Goal: Information Seeking & Learning: Learn about a topic

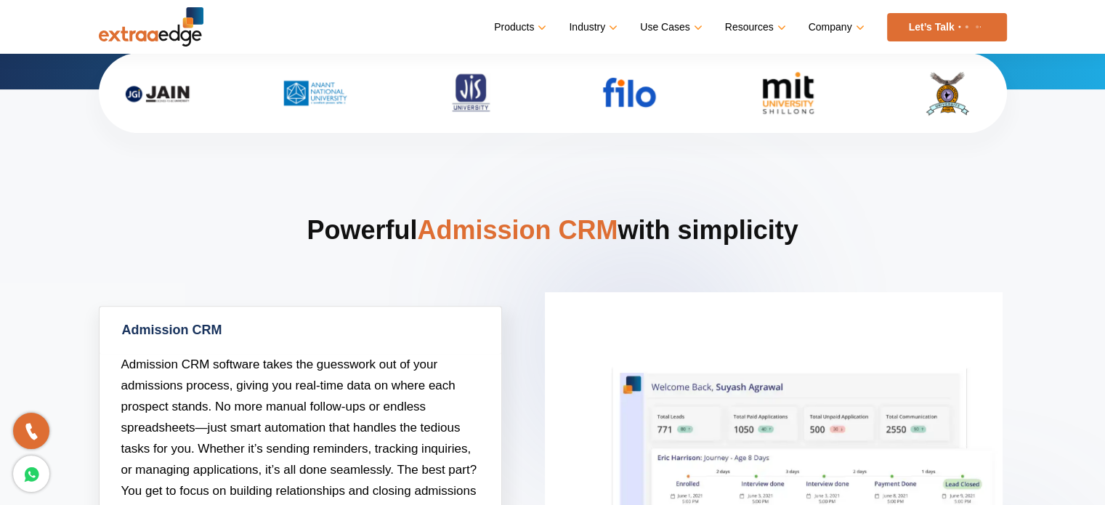
scroll to position [484, 0]
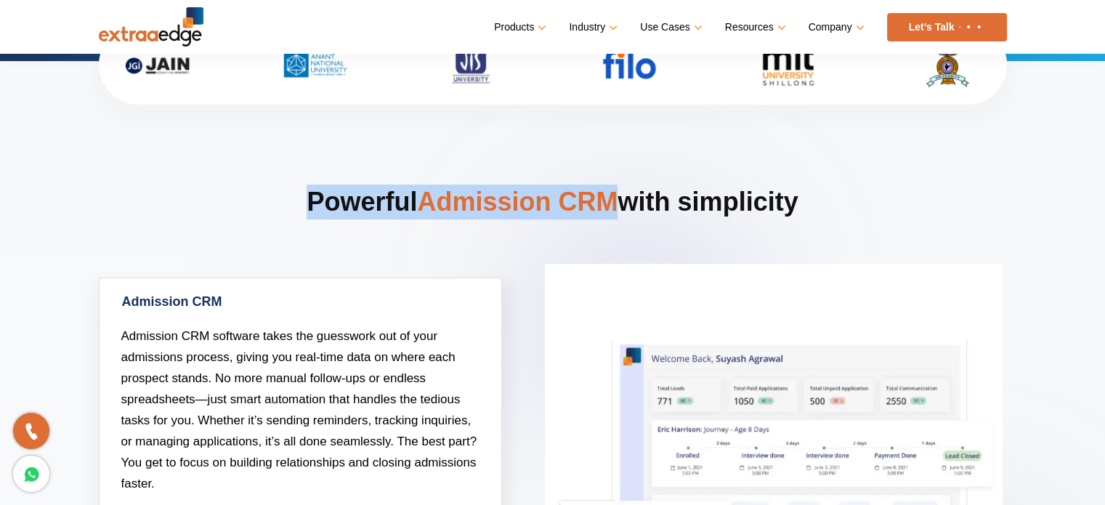
drag, startPoint x: 613, startPoint y: 207, endPoint x: 798, endPoint y: 207, distance: 185.3
click at [775, 207] on h2 "Powerful Admission CRM with simplicity" at bounding box center [553, 231] width 908 height 93
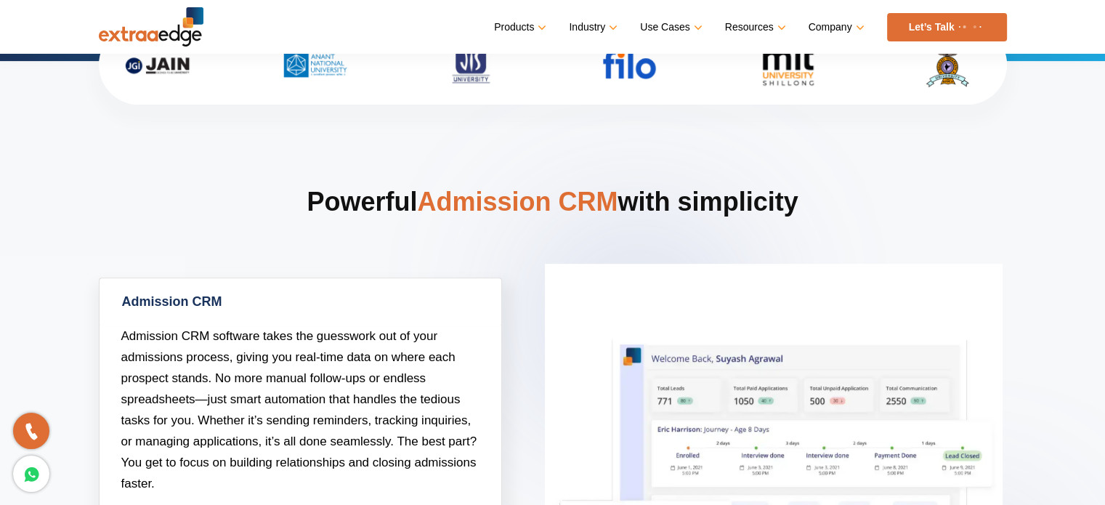
click at [840, 207] on h2 "Powerful Admission CRM with simplicity" at bounding box center [553, 231] width 908 height 93
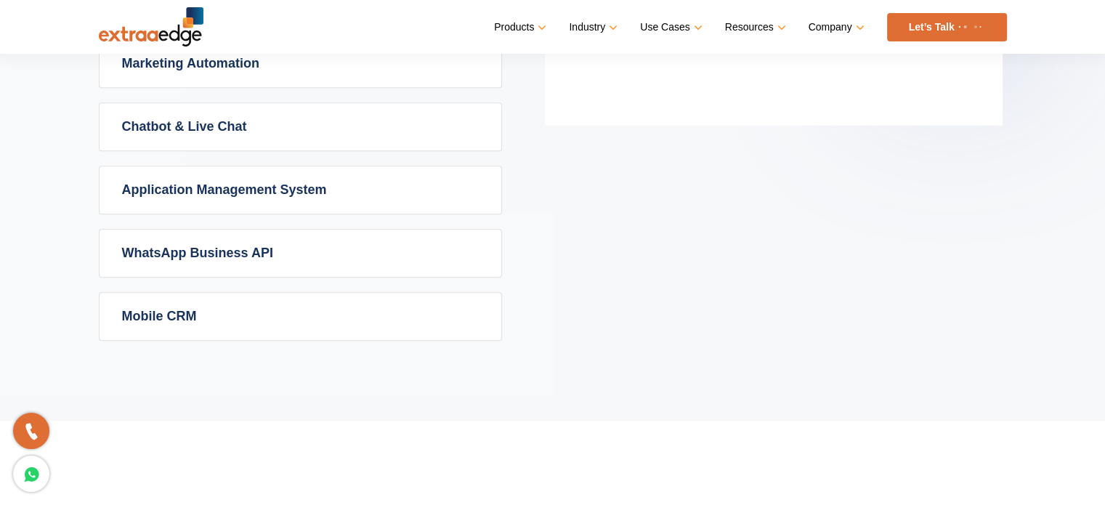
scroll to position [968, 0]
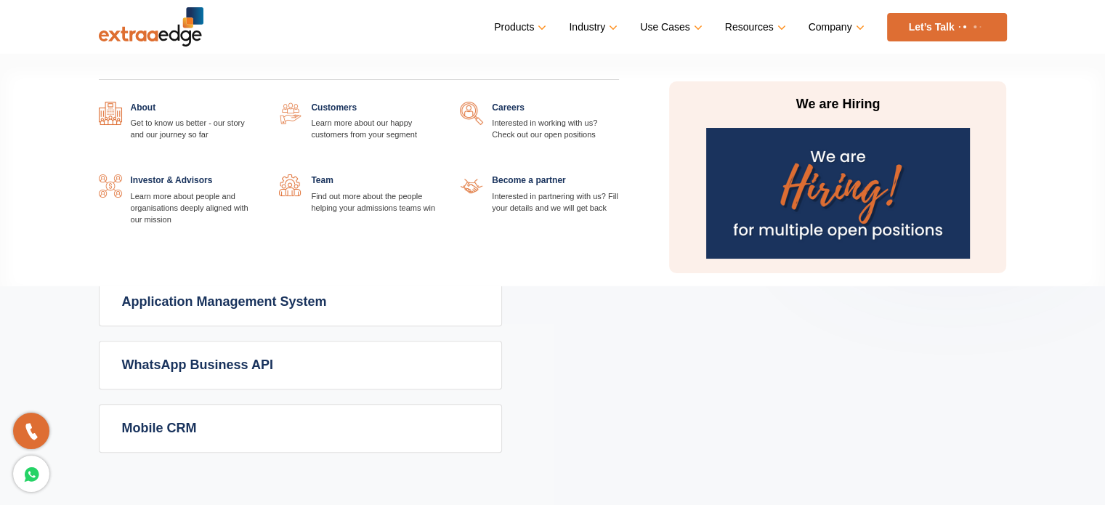
click at [500, 100] on div "About Get to know us better - our story and our journey so far Customers Learn …" at bounding box center [359, 171] width 543 height 203
click at [619, 102] on link at bounding box center [619, 102] width 0 height 0
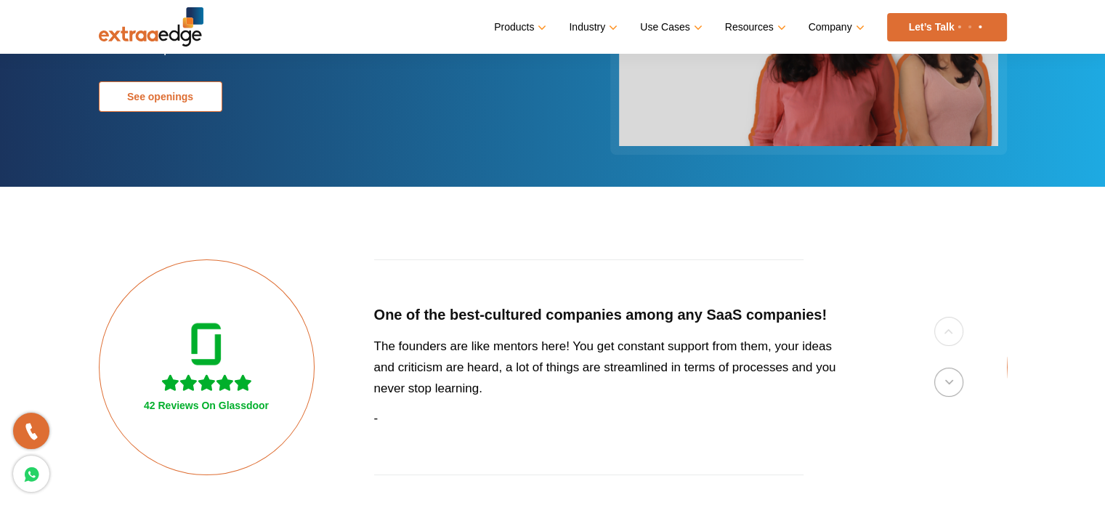
click at [155, 97] on link "See openings" at bounding box center [161, 96] width 124 height 31
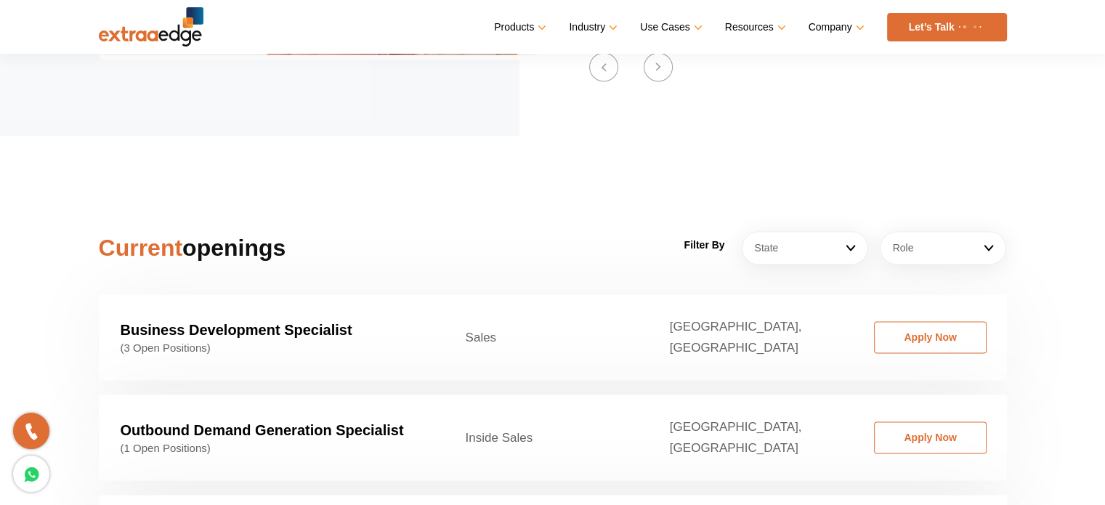
scroll to position [2210, 0]
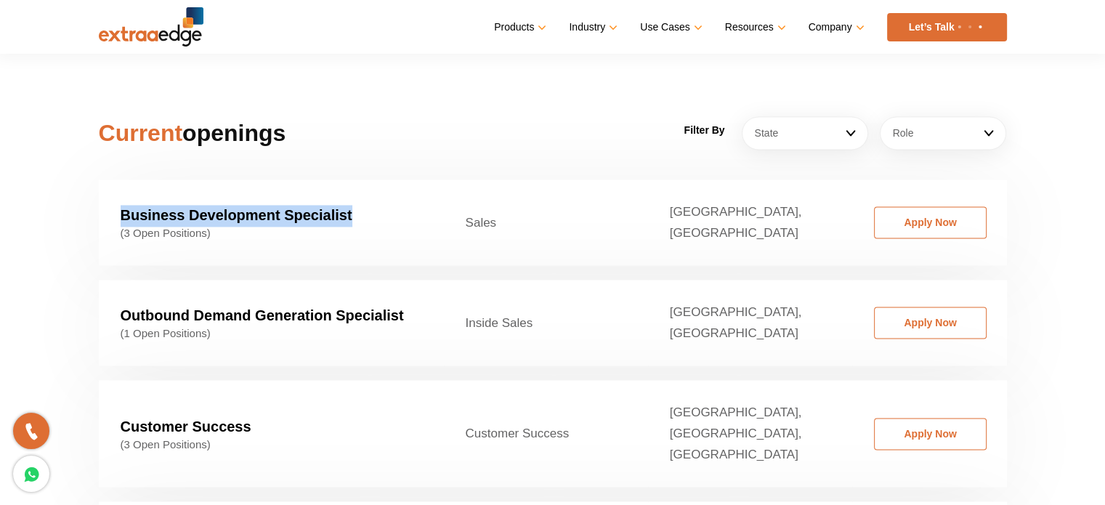
drag, startPoint x: 214, startPoint y: 194, endPoint x: 87, endPoint y: 194, distance: 127.1
click at [368, 194] on td "Business Development Specialist (3 Open Positions)" at bounding box center [271, 222] width 345 height 86
click at [0, 194] on section "Current openings Filter By State Ahemdabad Ahmedabad Bangalore Bhopal/Indore Bh…" at bounding box center [552, 336] width 1105 height 631
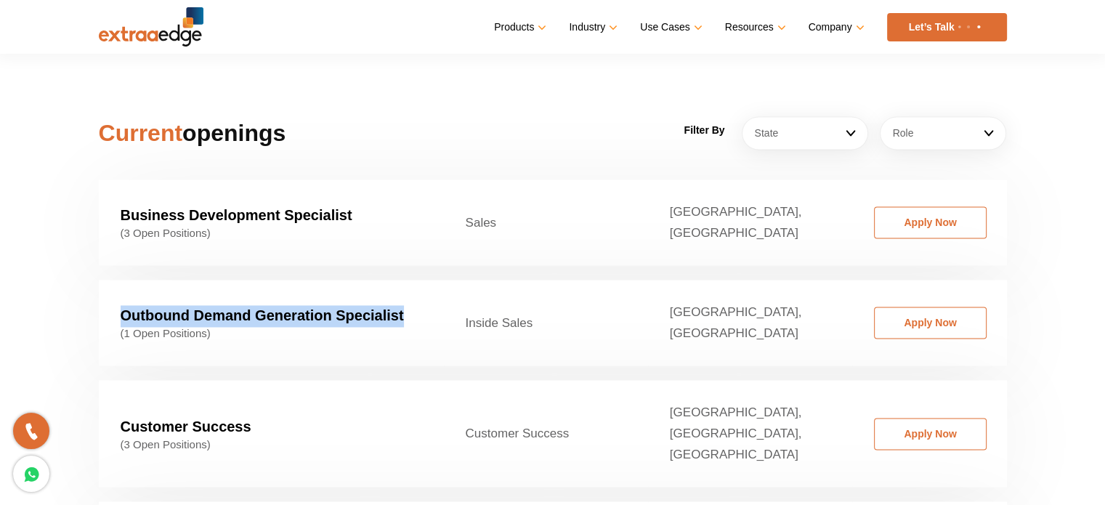
drag, startPoint x: 116, startPoint y: 283, endPoint x: 426, endPoint y: 288, distance: 311.0
click at [426, 288] on td "Outbound Demand Generation Specialist (1 Open Positions)" at bounding box center [271, 323] width 345 height 86
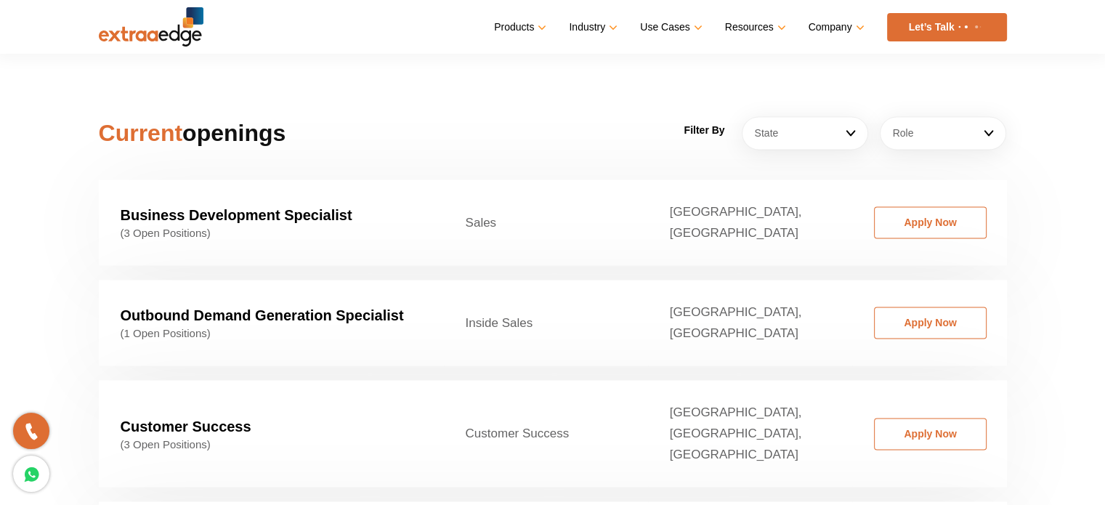
drag, startPoint x: 426, startPoint y: 288, endPoint x: 83, endPoint y: 289, distance: 343.6
click at [83, 289] on section "Current openings Filter By State Ahemdabad Ahmedabad Bangalore Bhopal/Indore Bh…" at bounding box center [552, 336] width 1105 height 631
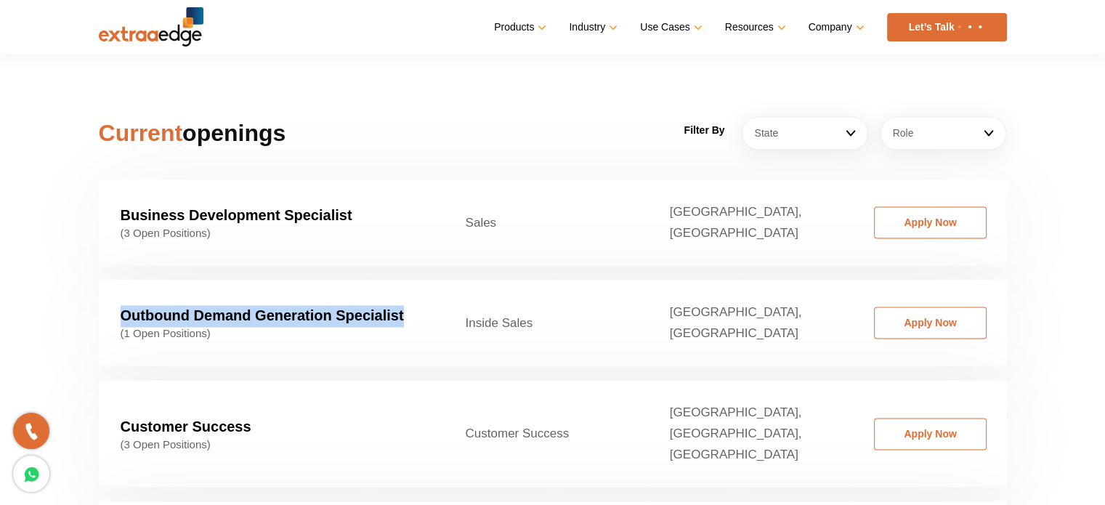
drag, startPoint x: 117, startPoint y: 284, endPoint x: 407, endPoint y: 287, distance: 289.9
click at [407, 287] on td "Outbound Demand Generation Specialist (1 Open Positions)" at bounding box center [271, 323] width 345 height 86
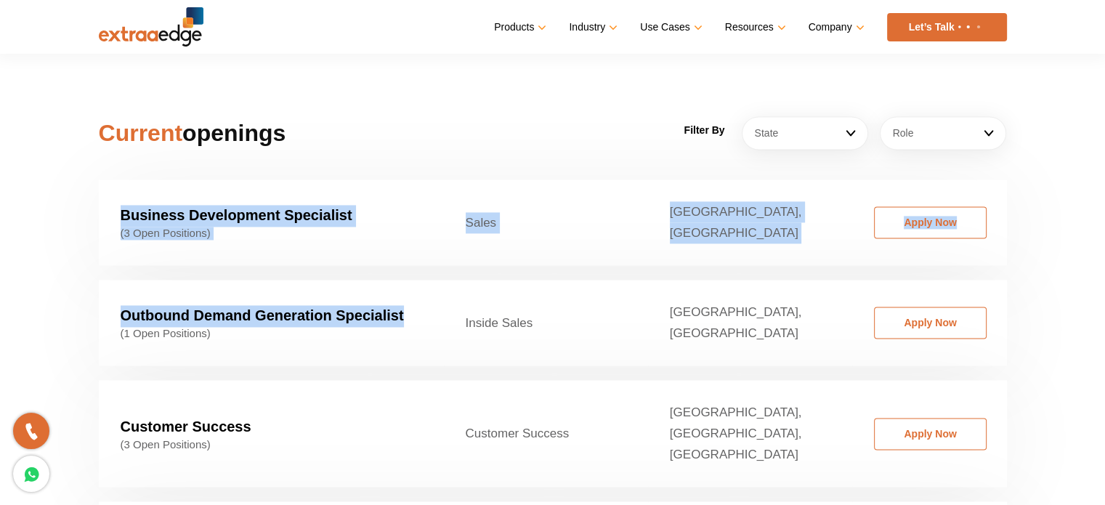
drag, startPoint x: 404, startPoint y: 287, endPoint x: 84, endPoint y: 287, distance: 319.7
click at [84, 287] on section "Current openings Filter By State Ahemdabad Ahmedabad Bangalore Bhopal/Indore Bh…" at bounding box center [552, 336] width 1105 height 631
click at [86, 287] on section "Current openings Filter By State Ahemdabad Ahmedabad Bangalore Bhopal/Indore Bh…" at bounding box center [552, 336] width 1105 height 631
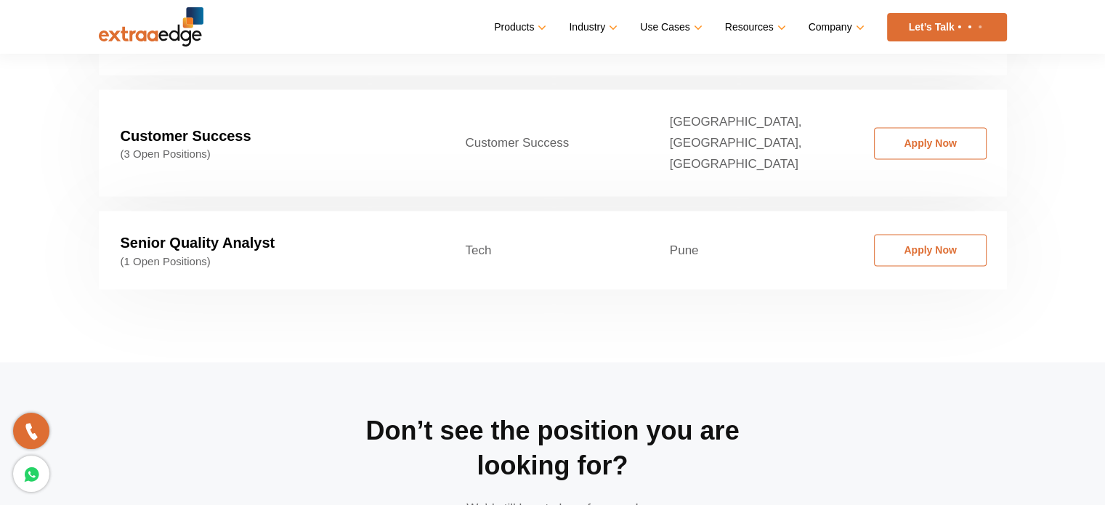
scroll to position [2694, 0]
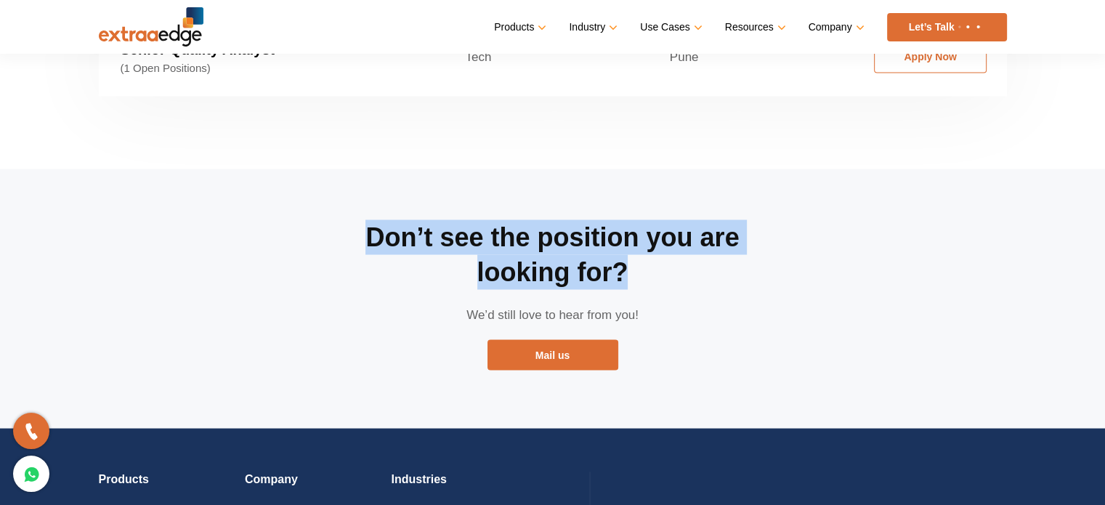
drag, startPoint x: 668, startPoint y: 209, endPoint x: 227, endPoint y: 162, distance: 444.2
click at [227, 169] on div "Don’t see the position you are looking for? We’d still love to hear from you! M…" at bounding box center [553, 298] width 930 height 259
drag, startPoint x: 329, startPoint y: 185, endPoint x: 692, endPoint y: 304, distance: 382.3
click at [692, 304] on div "Don’t see the position you are looking for? We’d still love to hear from you! M…" at bounding box center [553, 298] width 930 height 259
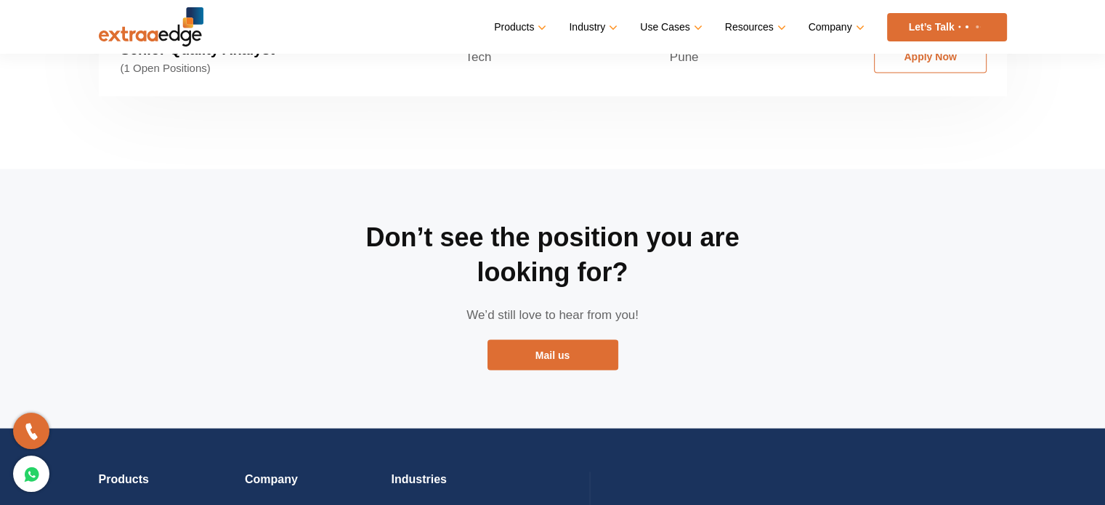
click at [692, 304] on div "Don’t see the position you are looking for? We’d still love to hear from you! M…" at bounding box center [553, 298] width 436 height 259
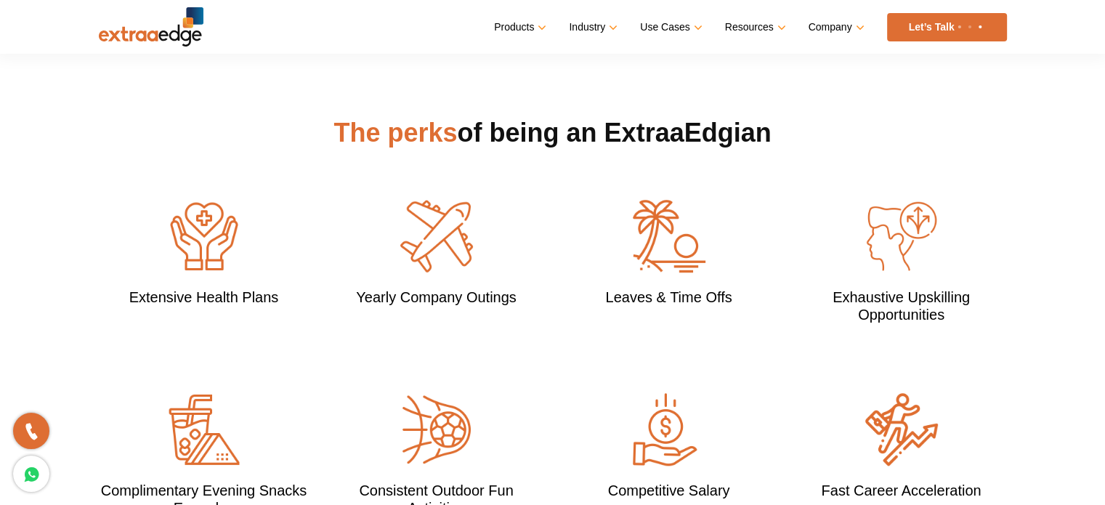
scroll to position [1241, 0]
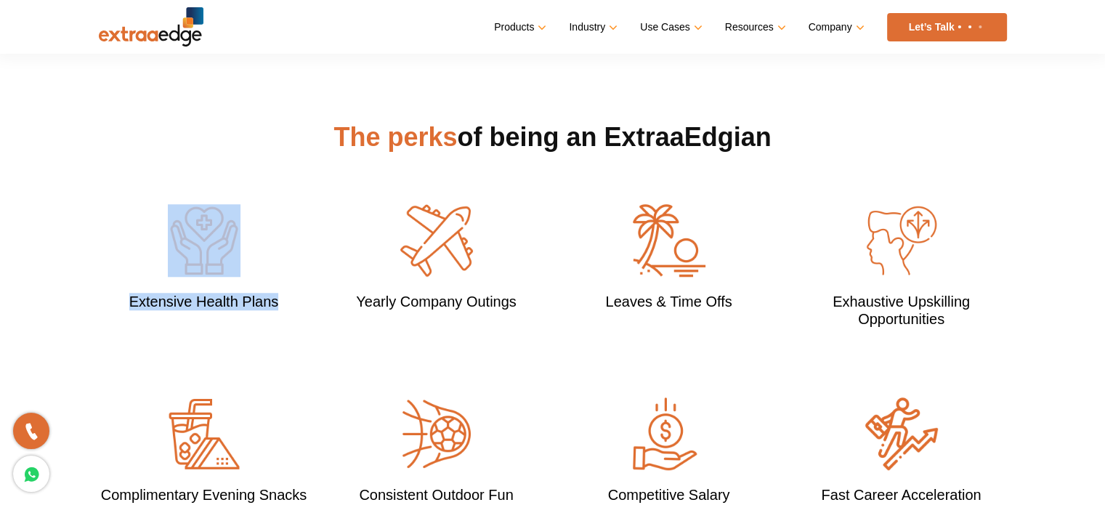
click at [0, 252] on section "The perks of being an ExtraaEdgian Extensive Health Plans Yearly Company Outing…" at bounding box center [552, 330] width 1105 height 522
click at [9, 250] on section "The perks of being an ExtraaEdgian Extensive Health Plans Yearly Company Outing…" at bounding box center [552, 330] width 1105 height 522
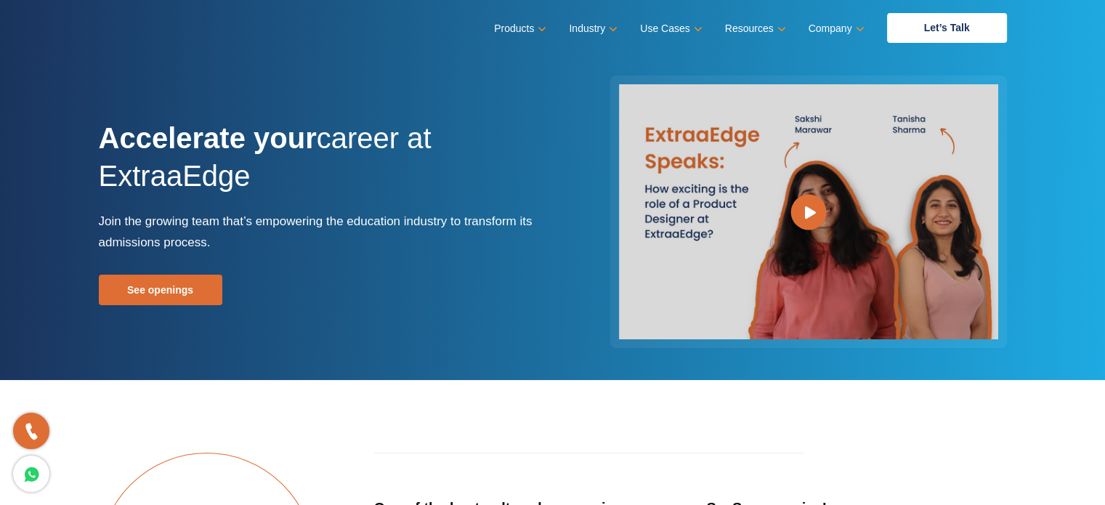
scroll to position [291, 0]
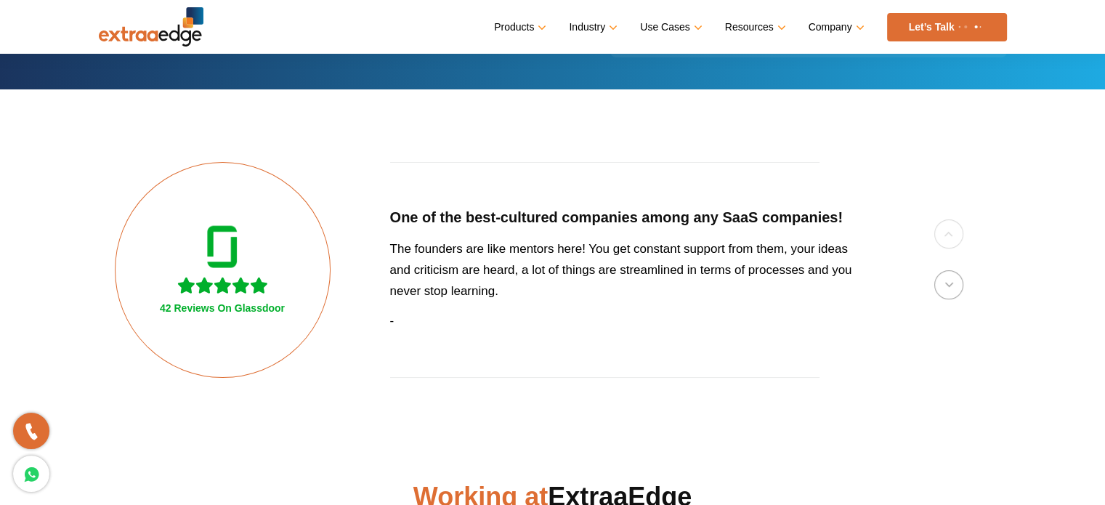
drag, startPoint x: 461, startPoint y: 244, endPoint x: 574, endPoint y: 296, distance: 124.5
click at [573, 295] on div "One of the best-cultured companies among any SaaS companies! The founders are l…" at bounding box center [628, 270] width 477 height 216
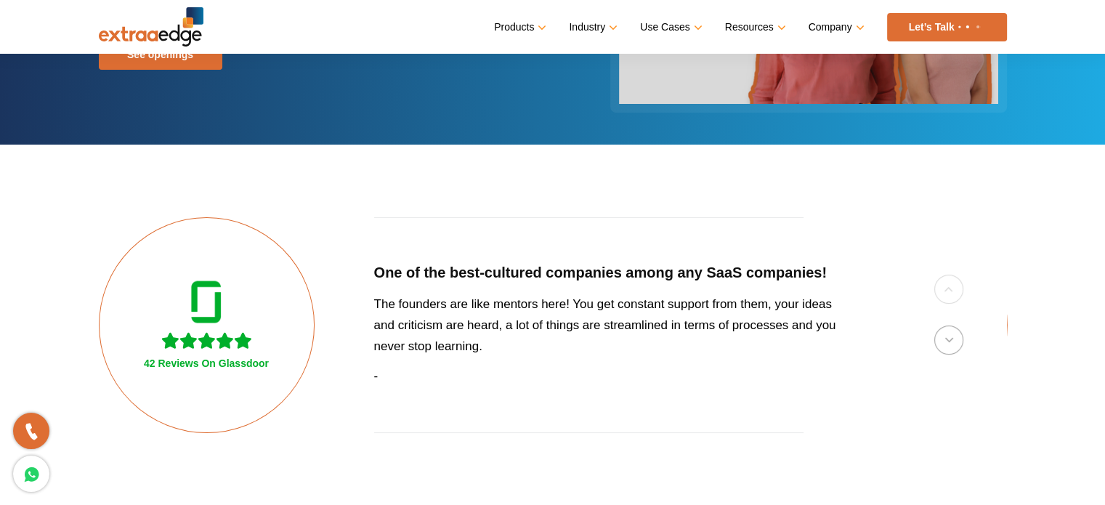
scroll to position [193, 0]
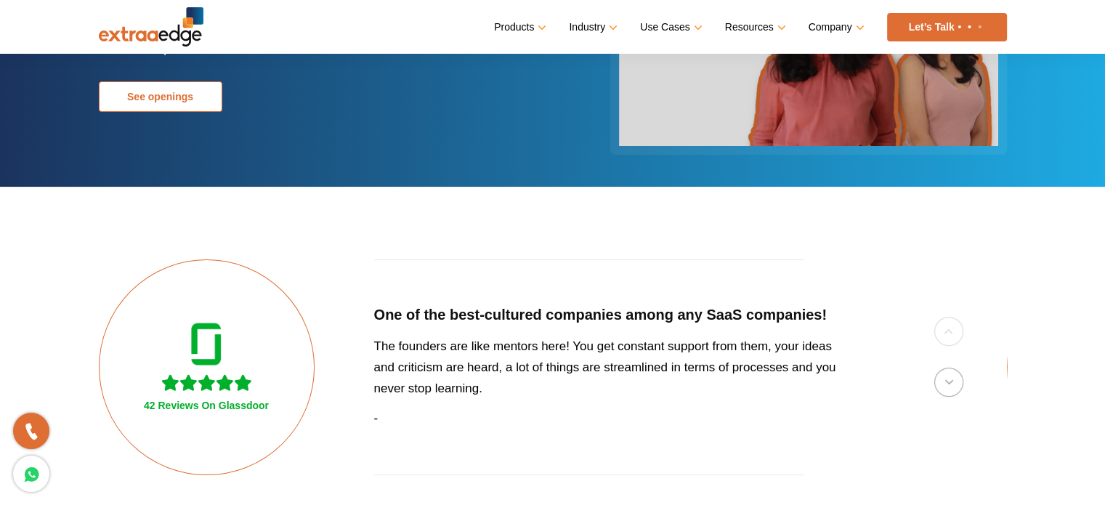
click at [177, 93] on link "See openings" at bounding box center [161, 96] width 124 height 31
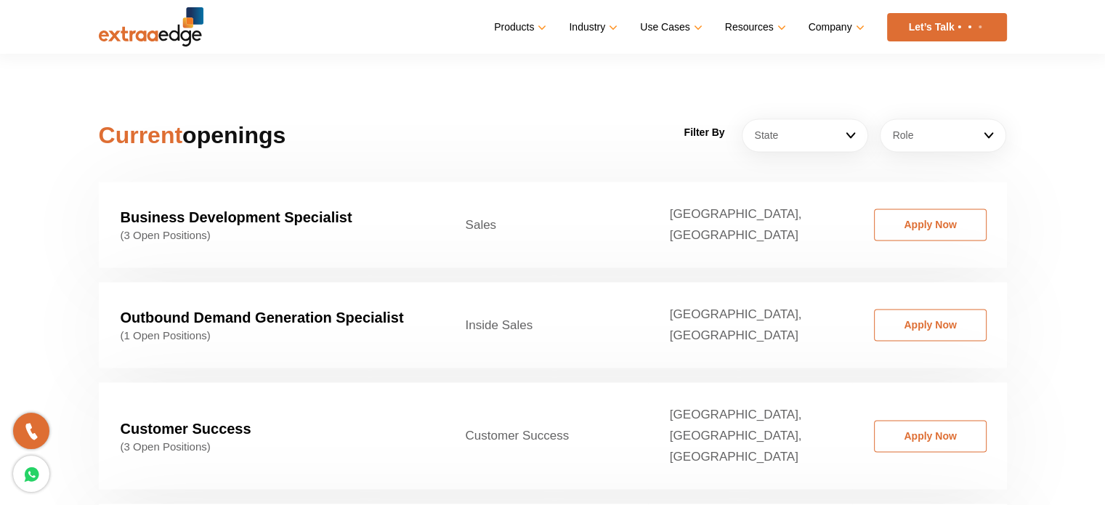
scroll to position [2210, 0]
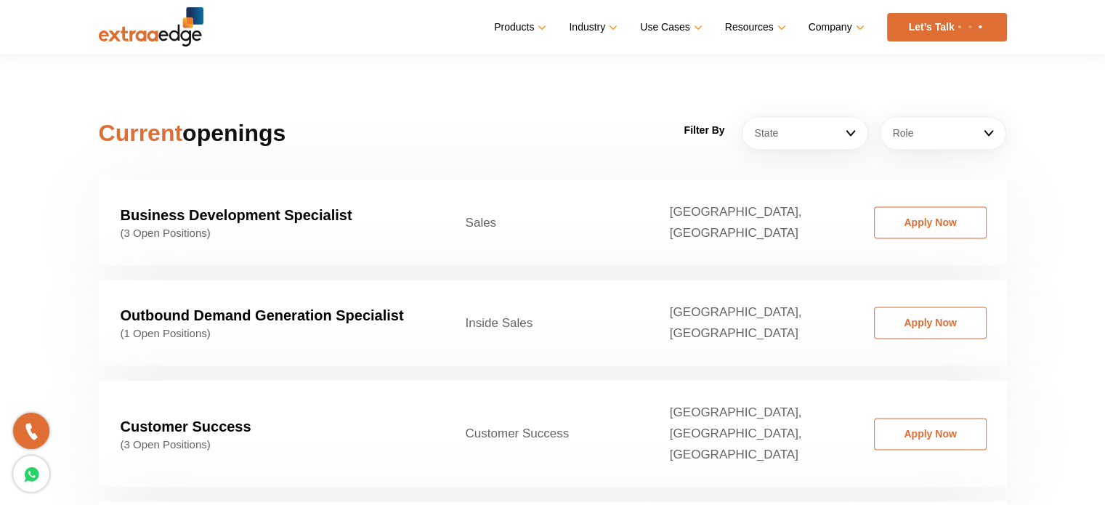
drag, startPoint x: 542, startPoint y: 199, endPoint x: 440, endPoint y: 199, distance: 102.4
click at [440, 199] on tr "Business Development Specialist (3 Open Positions) Sales Gujarat, Maharashtra A…" at bounding box center [553, 222] width 908 height 86
click at [477, 199] on td "Sales" at bounding box center [546, 222] width 204 height 86
drag, startPoint x: 469, startPoint y: 199, endPoint x: 540, endPoint y: 199, distance: 71.2
click at [540, 199] on td "Sales" at bounding box center [546, 222] width 204 height 86
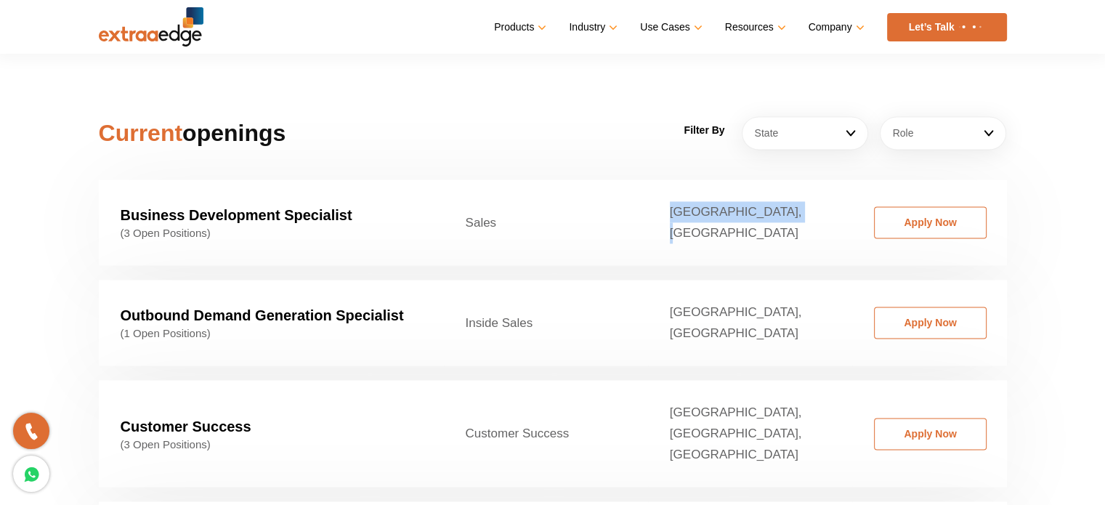
drag, startPoint x: 761, startPoint y: 216, endPoint x: 819, endPoint y: 219, distance: 57.5
click at [819, 219] on td "Gujarat, Maharashtra" at bounding box center [750, 222] width 204 height 86
drag, startPoint x: 766, startPoint y: 299, endPoint x: 436, endPoint y: 304, distance: 330.6
click at [436, 304] on tr "Outbound Demand Generation Specialist (1 Open Positions) Inside Sales Delhi, Pu…" at bounding box center [553, 323] width 908 height 86
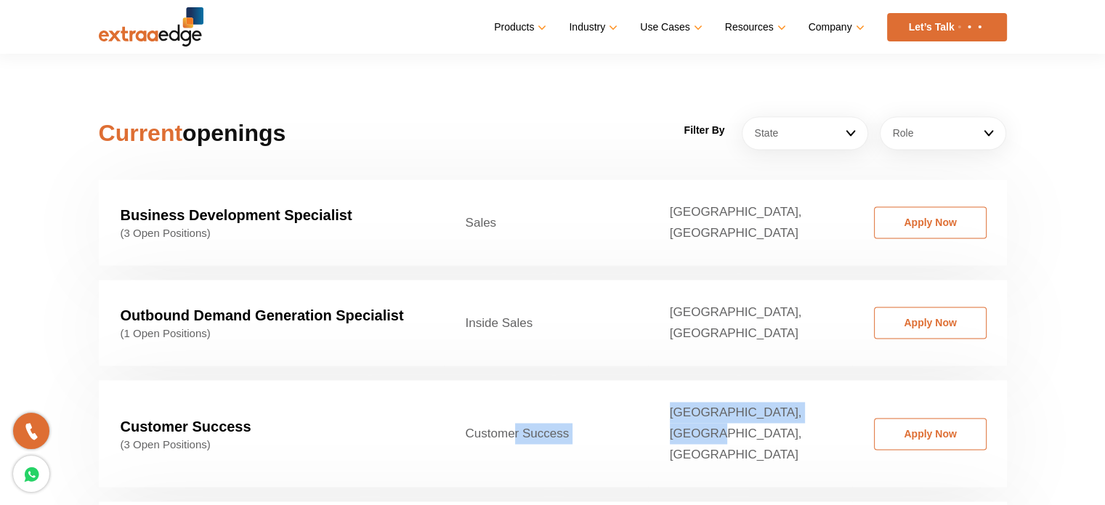
drag, startPoint x: 471, startPoint y: 392, endPoint x: 843, endPoint y: 396, distance: 372.7
click at [843, 396] on tr "Customer Success (3 Open Positions) Customer Success Chandigarh, Dehradun, Pune…" at bounding box center [553, 433] width 908 height 107
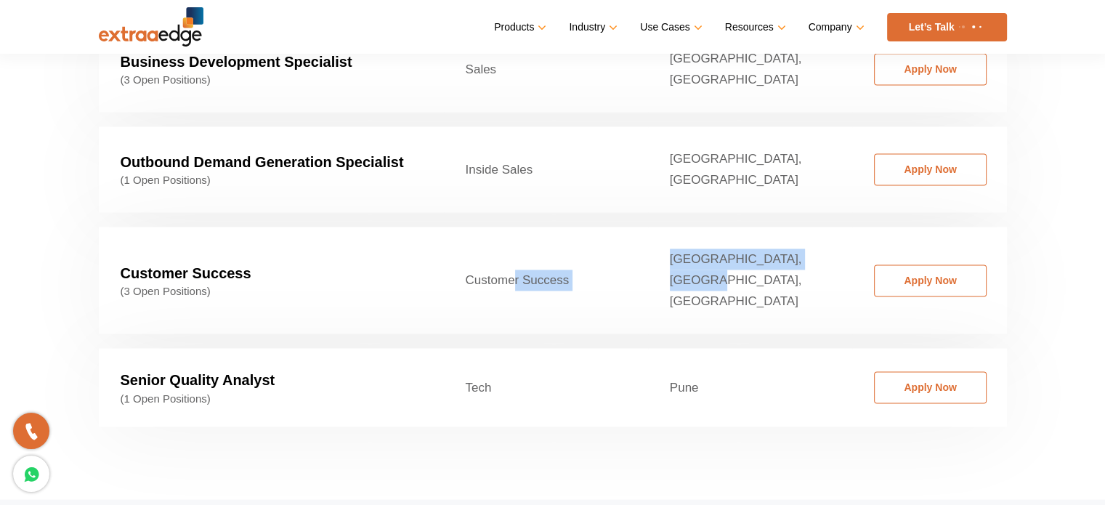
scroll to position [2403, 0]
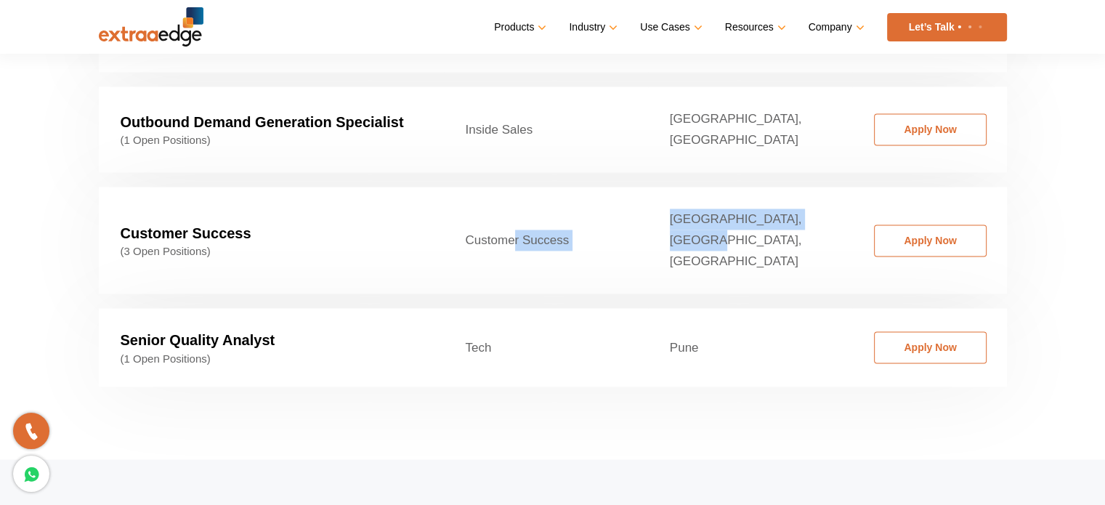
drag, startPoint x: 754, startPoint y: 305, endPoint x: 317, endPoint y: 297, distance: 437.4
click at [317, 308] on tr "Senior Quality Analyst (1 Open Positions) Tech Pune Apply Now" at bounding box center [553, 347] width 908 height 78
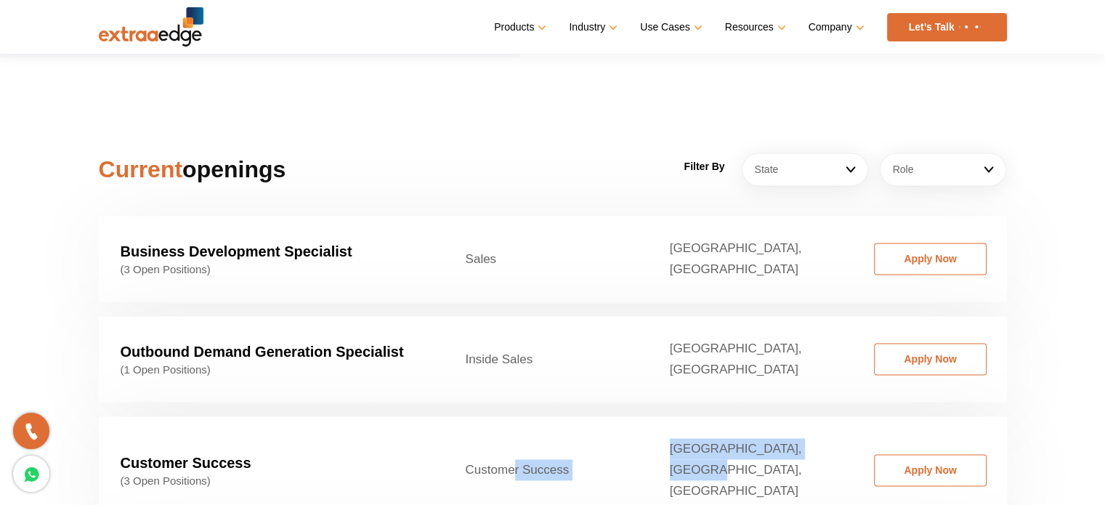
scroll to position [2113, 0]
